Goal: Task Accomplishment & Management: Use online tool/utility

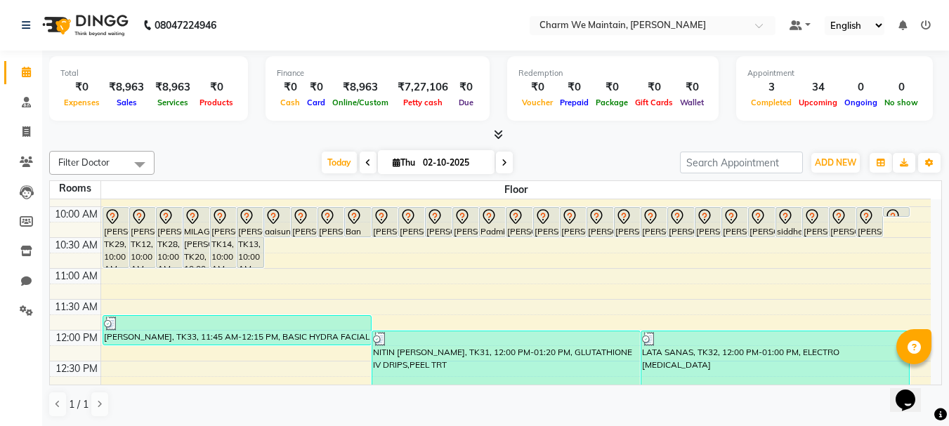
scroll to position [91, 0]
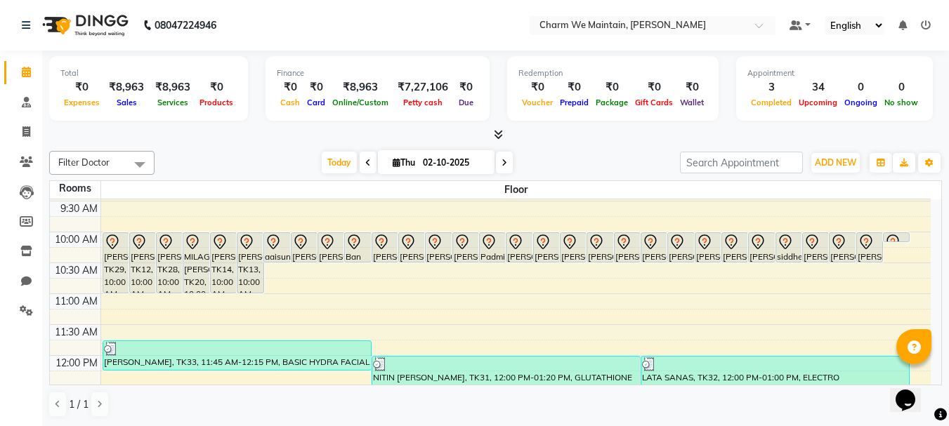
click at [365, 162] on icon at bounding box center [368, 163] width 6 height 8
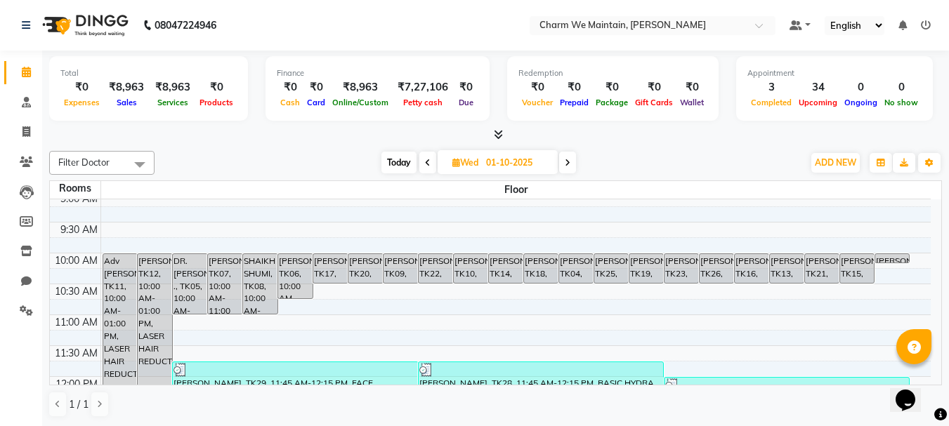
scroll to position [70, 0]
click at [566, 165] on icon at bounding box center [568, 163] width 6 height 8
type input "02-10-2025"
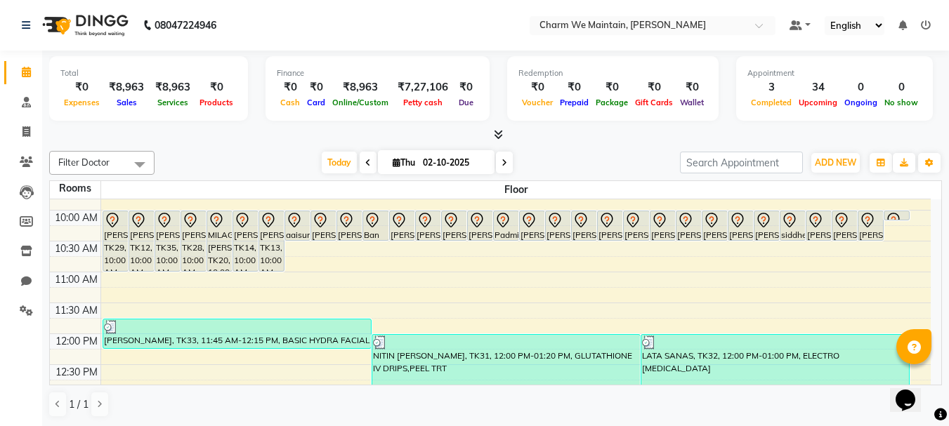
scroll to position [91, 0]
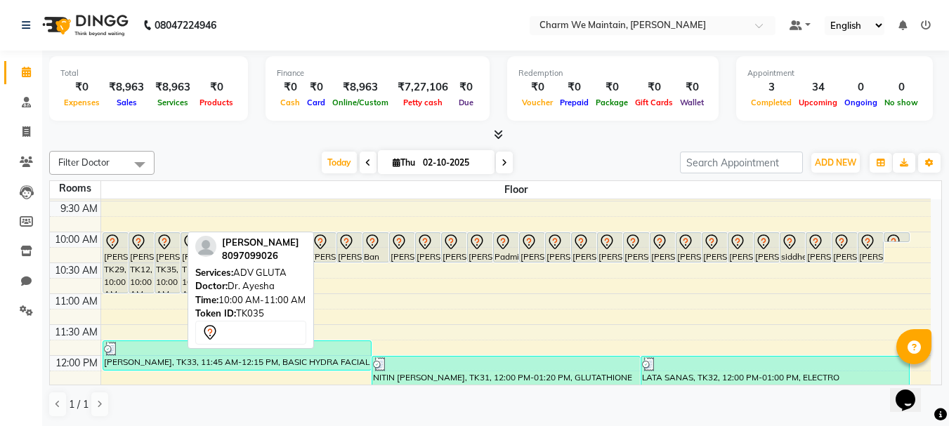
click at [166, 285] on div "[PERSON_NAME], TK35, 10:00 AM-11:00 AM, ADV GLUTA" at bounding box center [167, 263] width 25 height 60
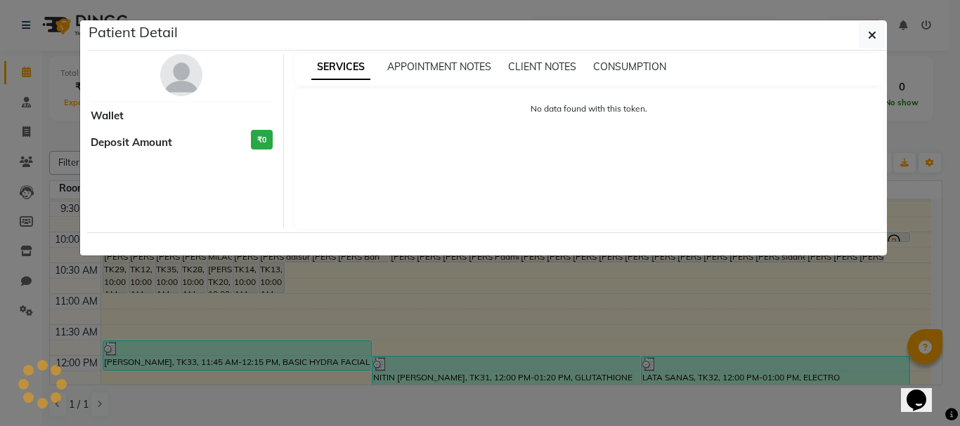
select select "7"
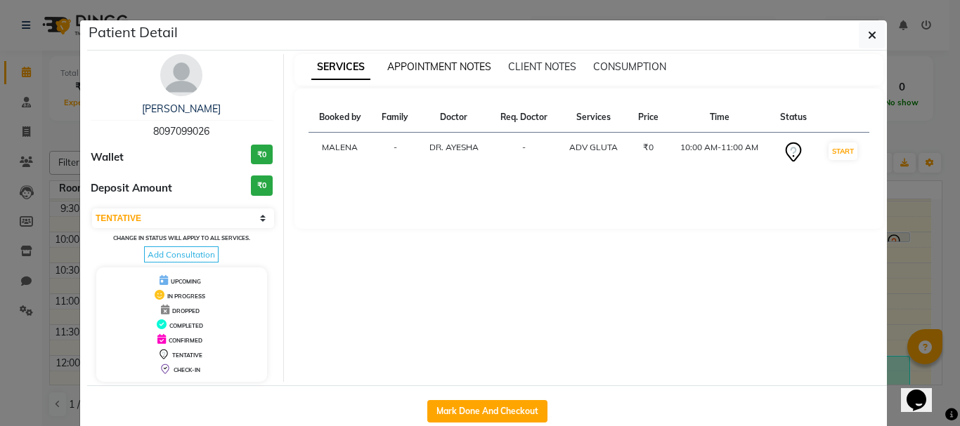
click at [447, 68] on span "APPOINTMENT NOTES" at bounding box center [439, 66] width 104 height 13
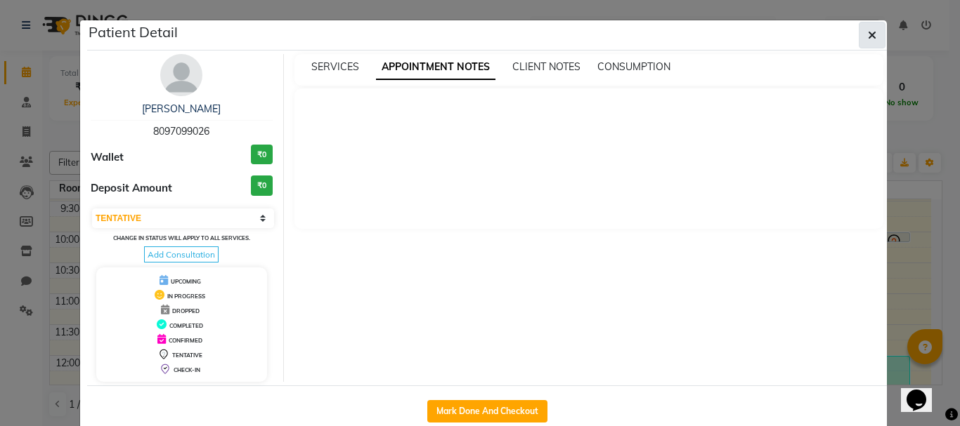
click at [867, 42] on button "button" at bounding box center [872, 35] width 27 height 27
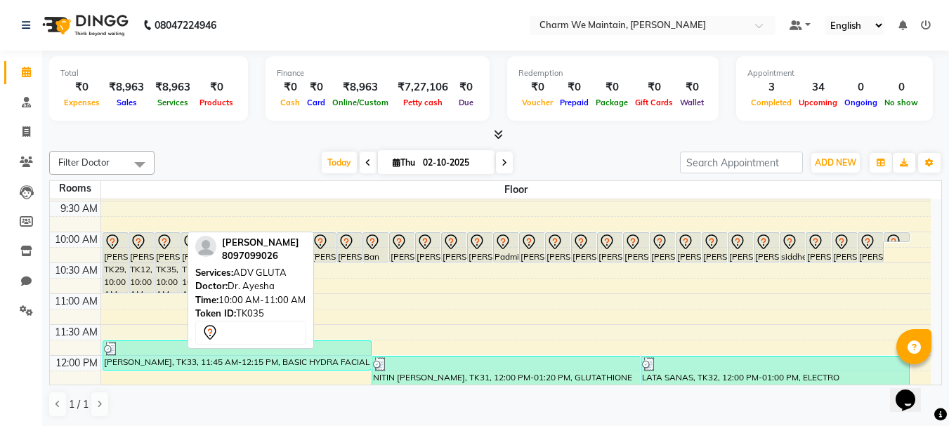
click at [165, 280] on div "[PERSON_NAME], TK35, 10:00 AM-11:00 AM, ADV GLUTA" at bounding box center [167, 263] width 25 height 60
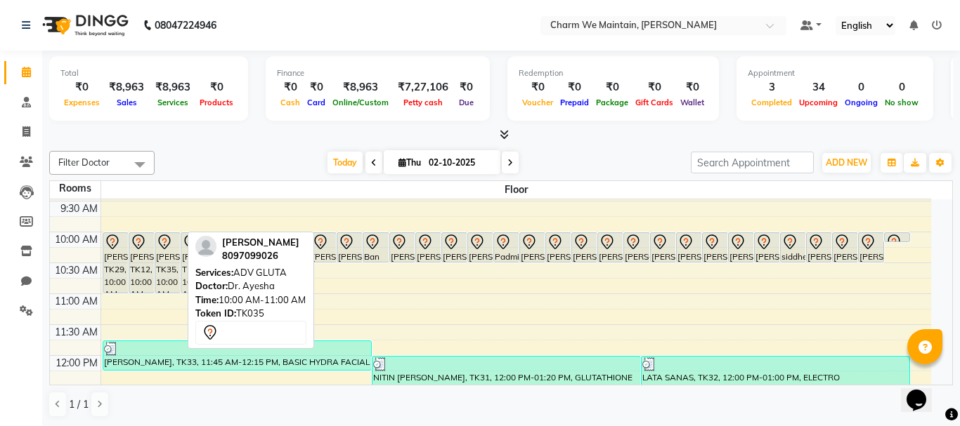
select select "7"
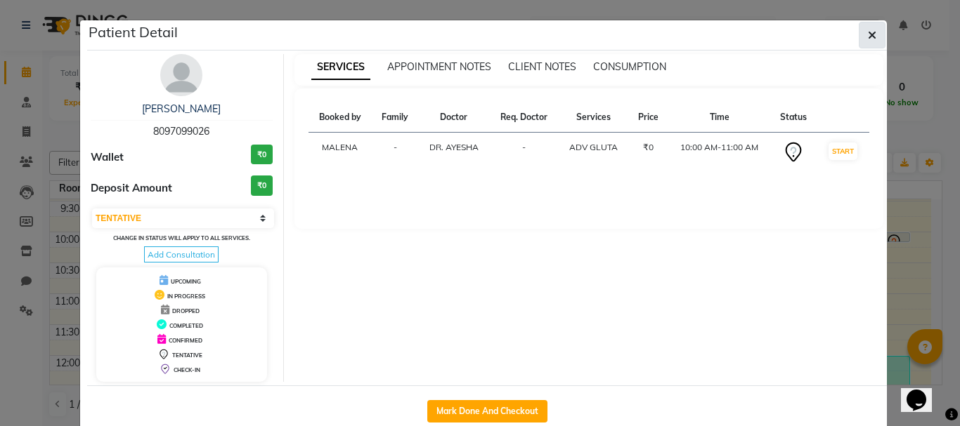
click at [875, 34] on button "button" at bounding box center [872, 35] width 27 height 27
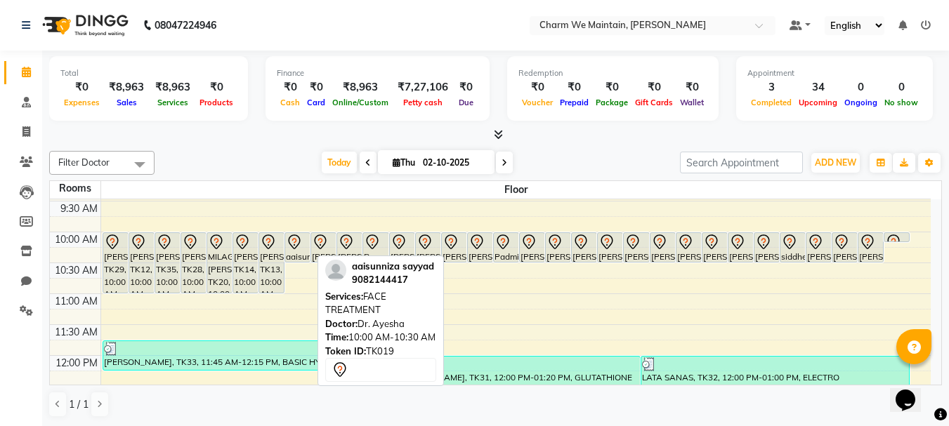
click at [304, 248] on div at bounding box center [297, 242] width 23 height 17
select select "7"
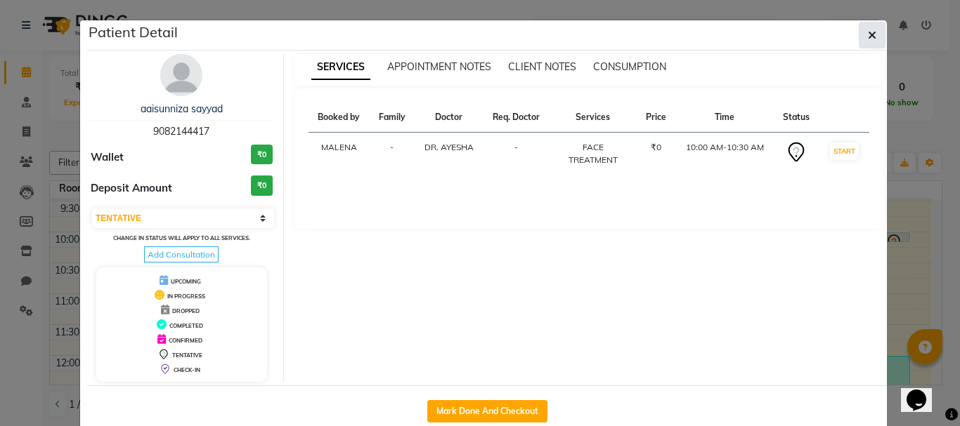
click at [868, 38] on icon "button" at bounding box center [872, 35] width 8 height 11
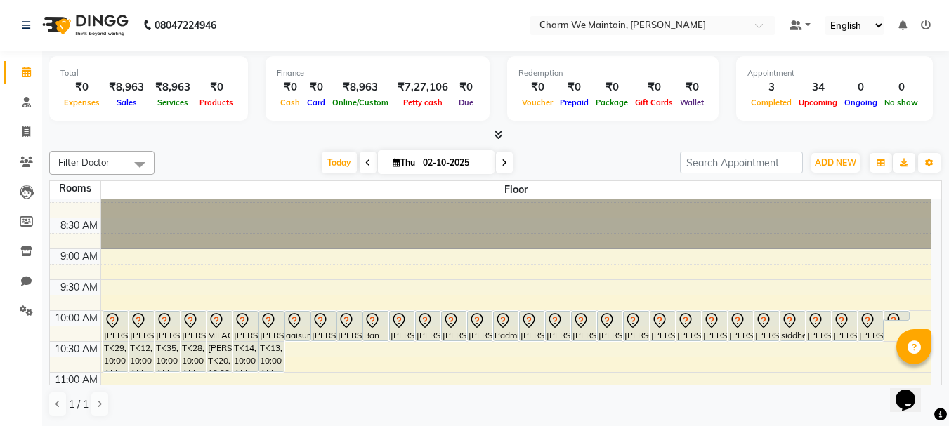
scroll to position [0, 0]
